Goal: Task Accomplishment & Management: Use online tool/utility

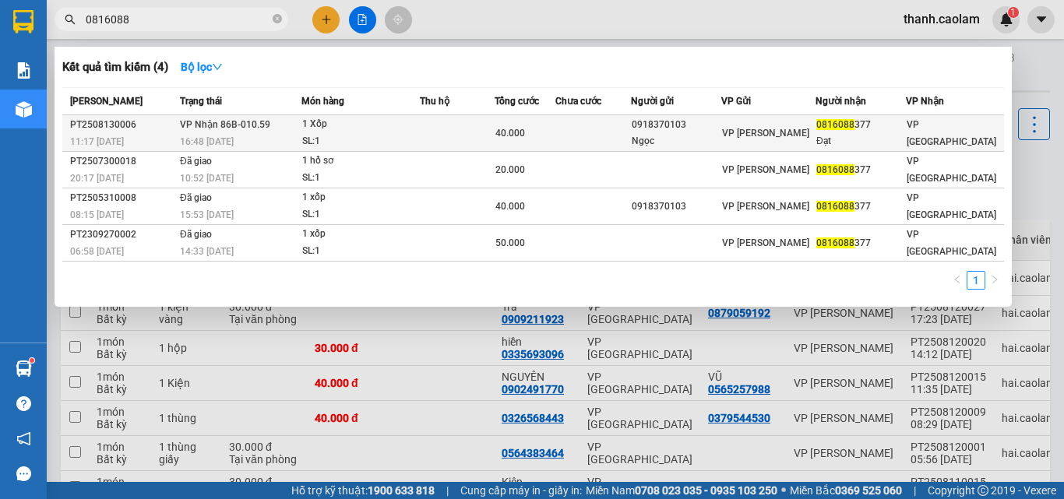
type input "0816088"
click at [401, 140] on div "SL: 1" at bounding box center [360, 141] width 117 height 17
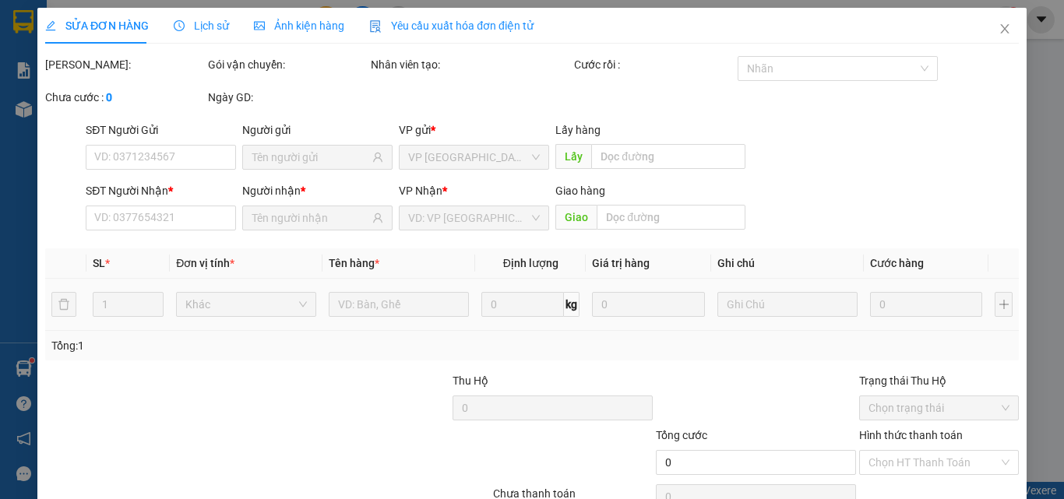
type input "0918370103"
type input "Ngọc"
type input "0816088377"
type input "Đạt"
type input "40.000"
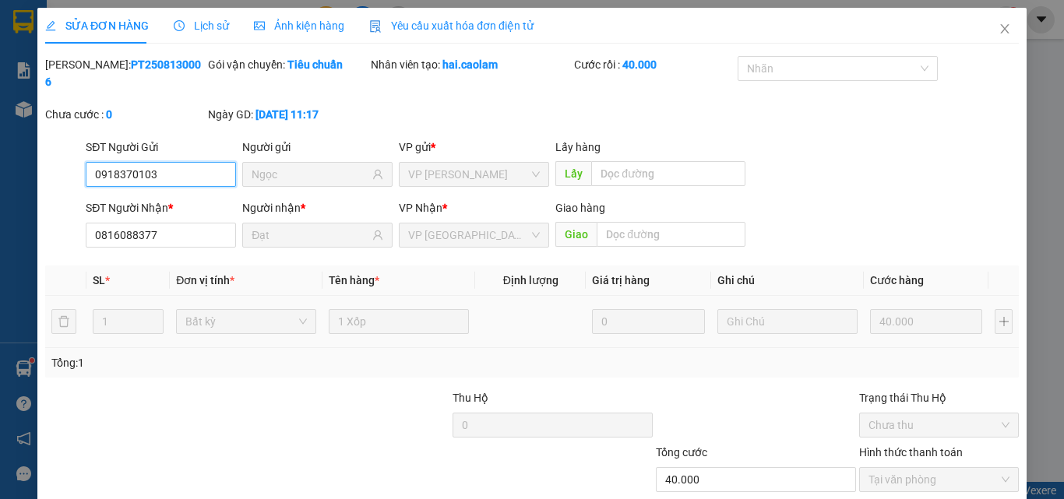
scroll to position [78, 0]
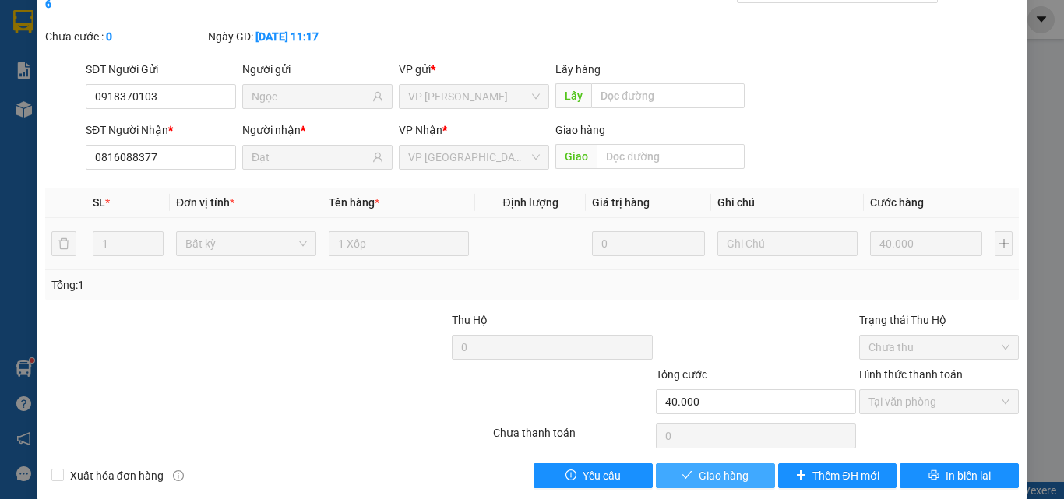
click at [720, 467] on span "Giao hàng" at bounding box center [724, 475] width 50 height 17
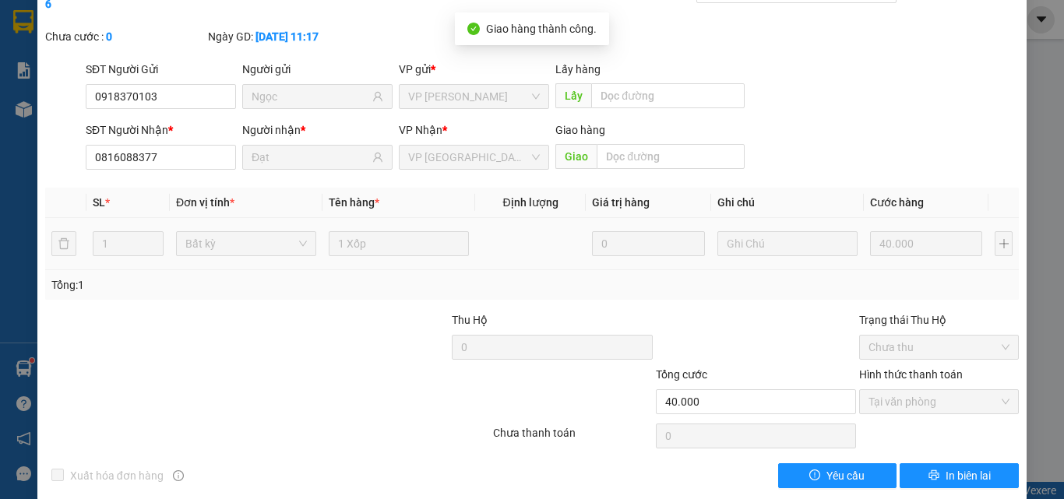
scroll to position [0, 0]
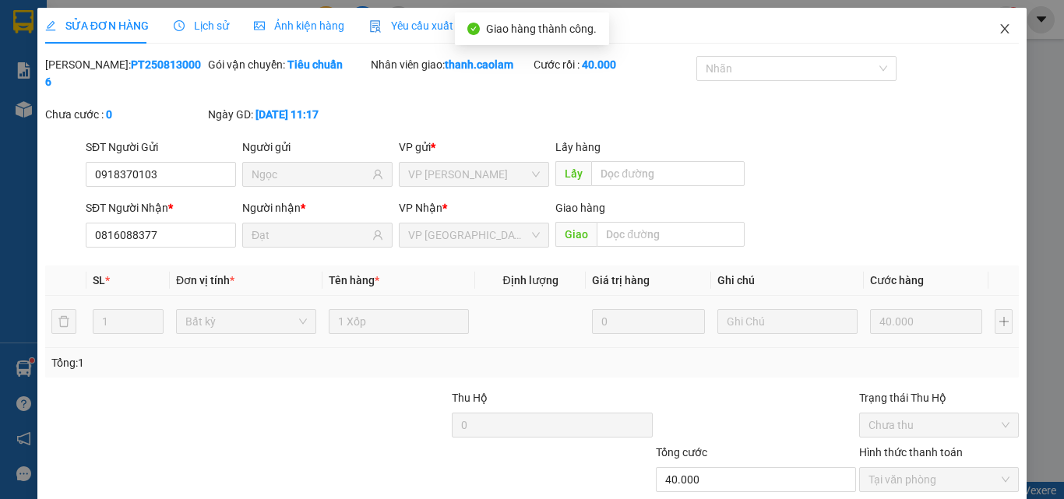
drag, startPoint x: 992, startPoint y: 25, endPoint x: 978, endPoint y: 24, distance: 13.3
click at [999, 25] on icon "close" at bounding box center [1005, 29] width 12 height 12
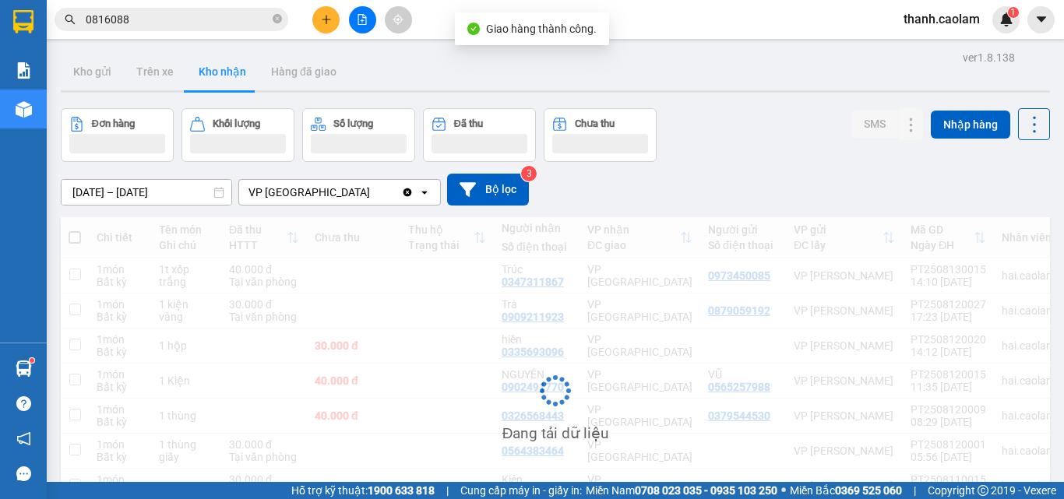
click at [954, 19] on span "thanh.caolam" at bounding box center [941, 18] width 101 height 19
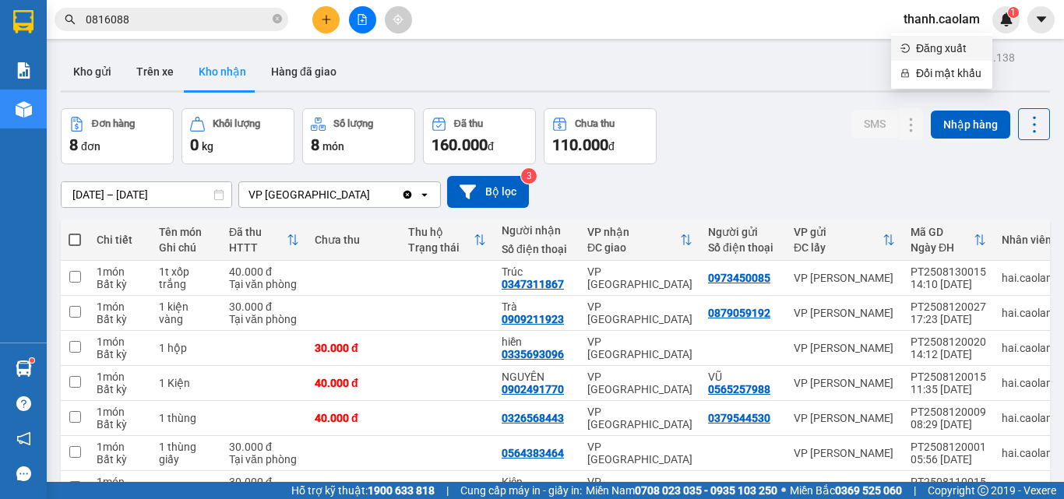
click at [929, 51] on span "Đăng xuất" at bounding box center [949, 48] width 67 height 17
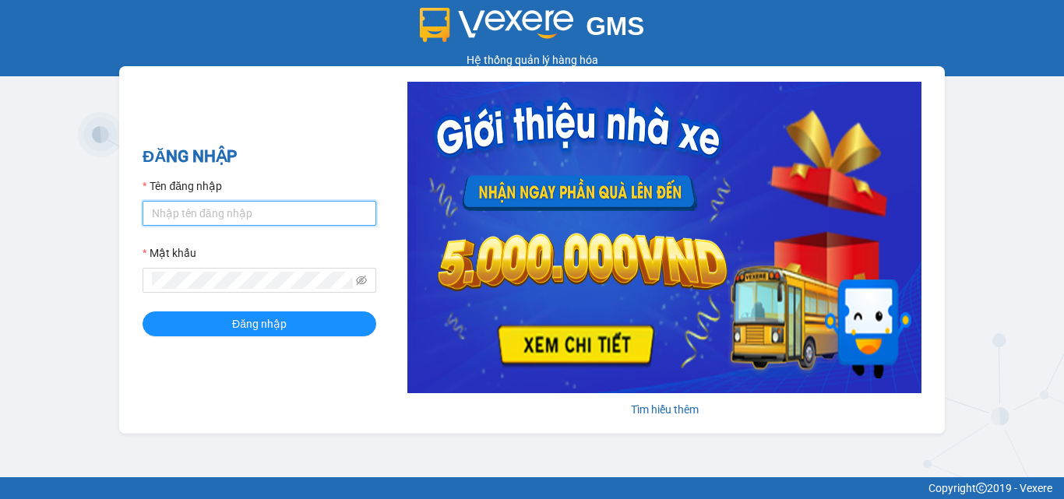
drag, startPoint x: 222, startPoint y: 201, endPoint x: 241, endPoint y: 225, distance: 31.0
click at [222, 201] on input "Tên đăng nhập" at bounding box center [260, 213] width 234 height 25
type input "minh.caolam"
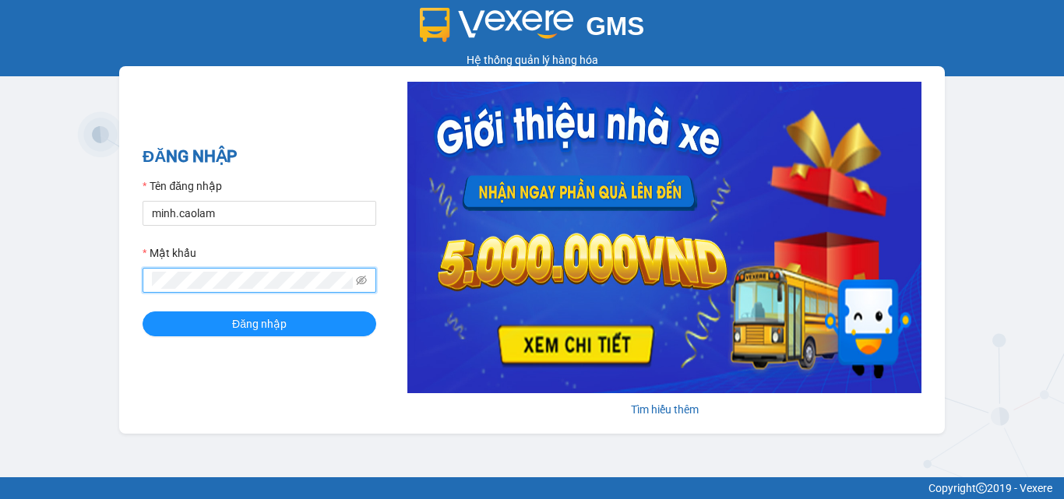
click at [143, 312] on button "Đăng nhập" at bounding box center [260, 324] width 234 height 25
